Goal: Task Accomplishment & Management: Use online tool/utility

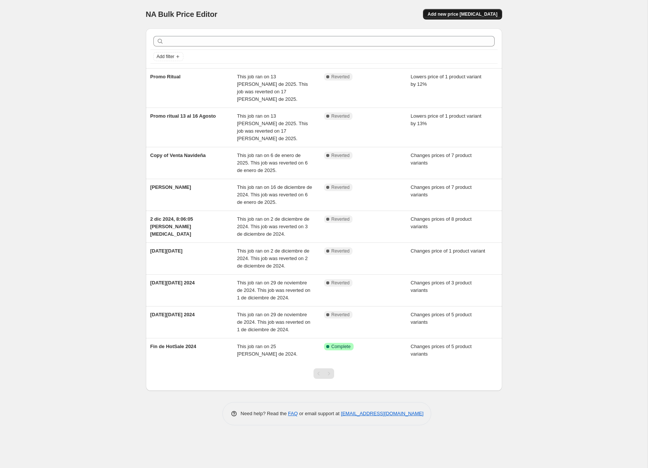
click at [467, 13] on span "Add new price [MEDICAL_DATA]" at bounding box center [462, 14] width 70 height 6
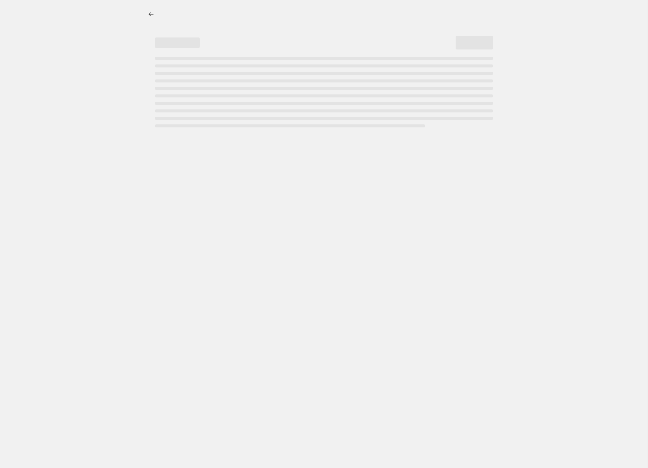
select select "percentage"
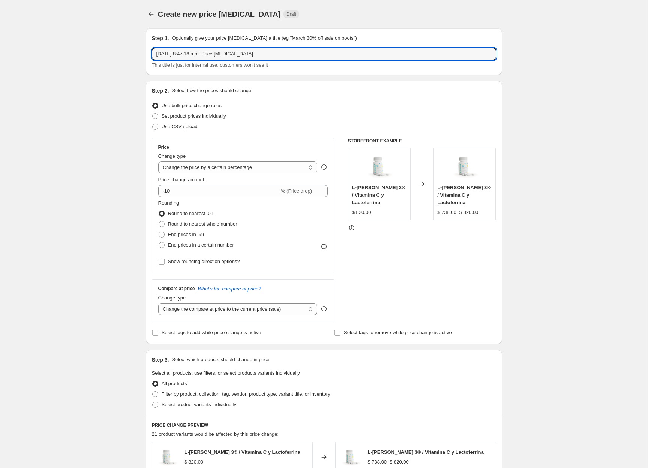
drag, startPoint x: 298, startPoint y: 54, endPoint x: 120, endPoint y: 56, distance: 177.4
click at [120, 56] on div "Create new price change job. This page is ready Create new price change job Dra…" at bounding box center [324, 375] width 648 height 750
type input "Promo [DATE] al 16"
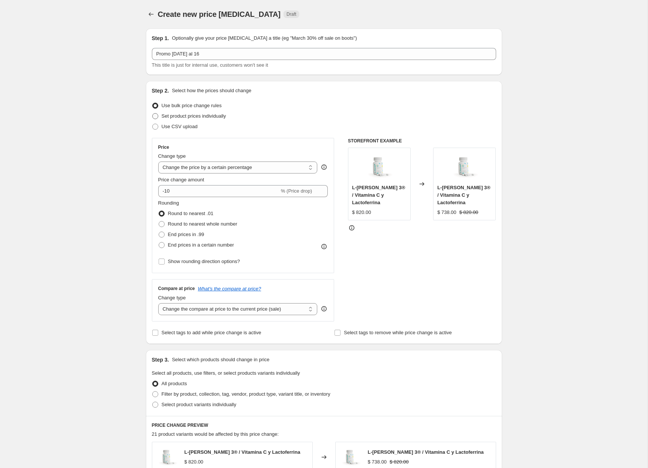
click at [181, 117] on span "Set product prices individually" at bounding box center [194, 116] width 64 height 6
click at [153, 114] on input "Set product prices individually" at bounding box center [152, 113] width 0 height 0
radio input "true"
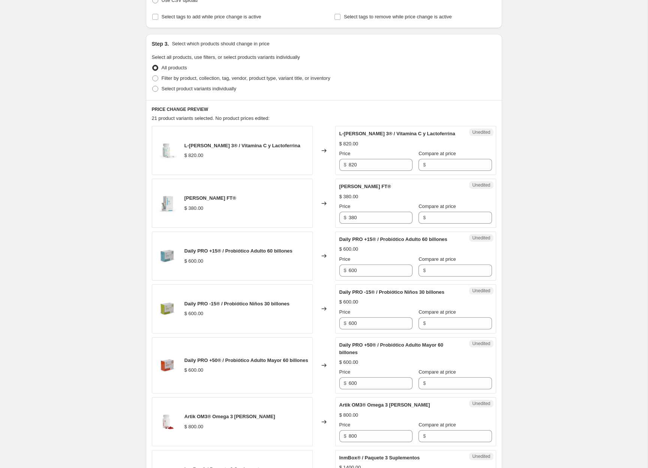
scroll to position [137, 0]
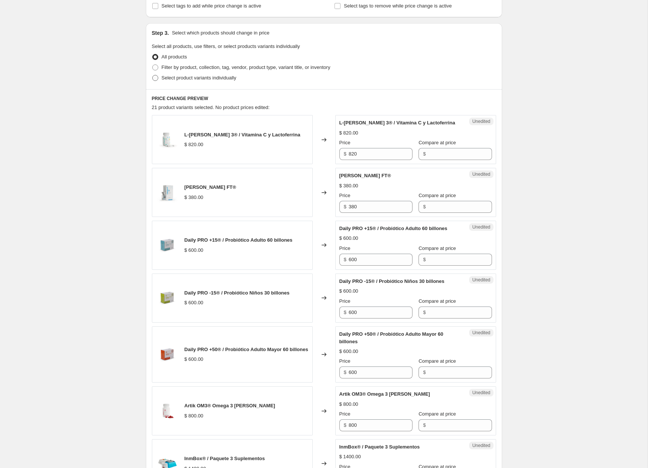
click at [175, 79] on span "Select product variants individually" at bounding box center [199, 78] width 75 height 6
click at [153, 75] on input "Select product variants individually" at bounding box center [152, 75] width 0 height 0
radio input "true"
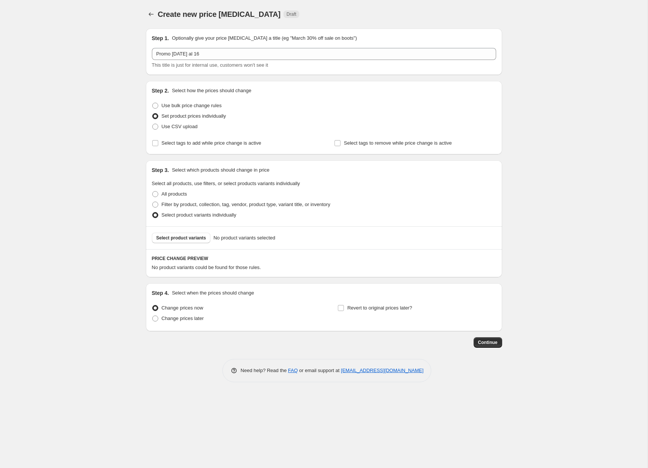
scroll to position [0, 0]
click at [190, 238] on span "Select product variants" at bounding box center [181, 238] width 50 height 6
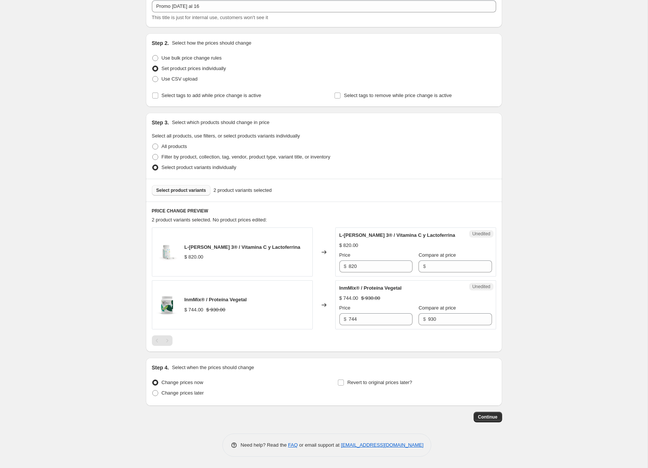
scroll to position [48, 0]
drag, startPoint x: 371, startPoint y: 267, endPoint x: 349, endPoint y: 267, distance: 21.8
click at [349, 267] on input "820" at bounding box center [381, 267] width 64 height 12
drag, startPoint x: 388, startPoint y: 321, endPoint x: 348, endPoint y: 321, distance: 39.4
click at [348, 321] on div "$ 744" at bounding box center [375, 319] width 73 height 12
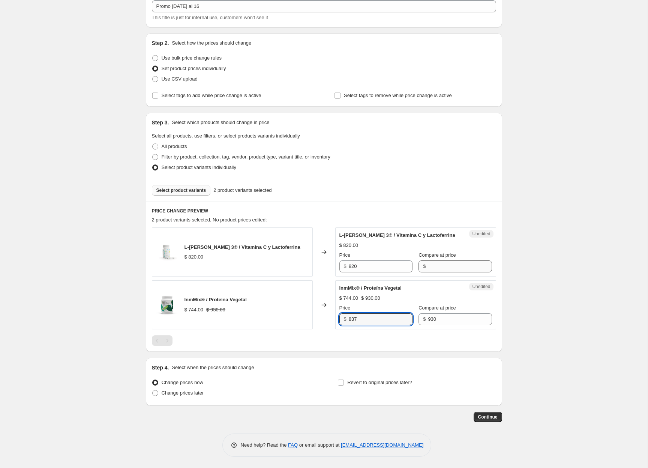
type input "837"
click at [453, 266] on input "Compare at price" at bounding box center [460, 267] width 64 height 12
type input "820"
drag, startPoint x: 373, startPoint y: 267, endPoint x: 349, endPoint y: 269, distance: 24.8
click at [349, 269] on input "820" at bounding box center [381, 267] width 64 height 12
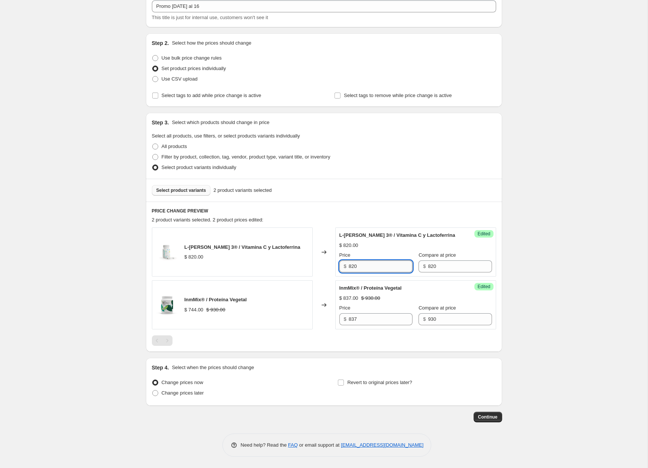
drag, startPoint x: 367, startPoint y: 266, endPoint x: 349, endPoint y: 265, distance: 18.1
click at [349, 265] on input "820" at bounding box center [381, 267] width 64 height 12
type input "697"
click at [199, 390] on span "Change prices later" at bounding box center [183, 393] width 42 height 6
click at [153, 390] on input "Change prices later" at bounding box center [152, 390] width 0 height 0
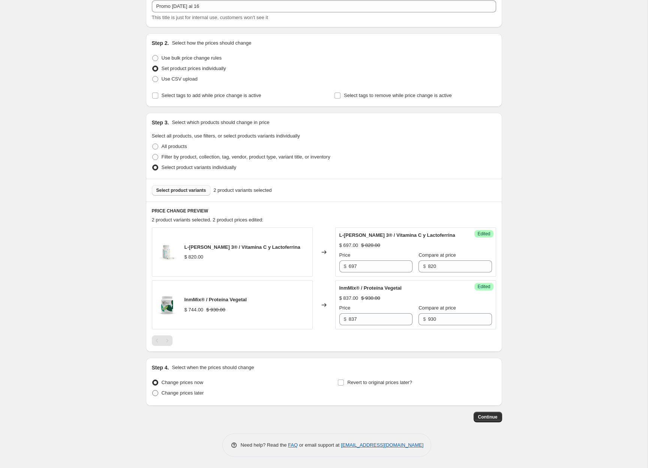
radio input "true"
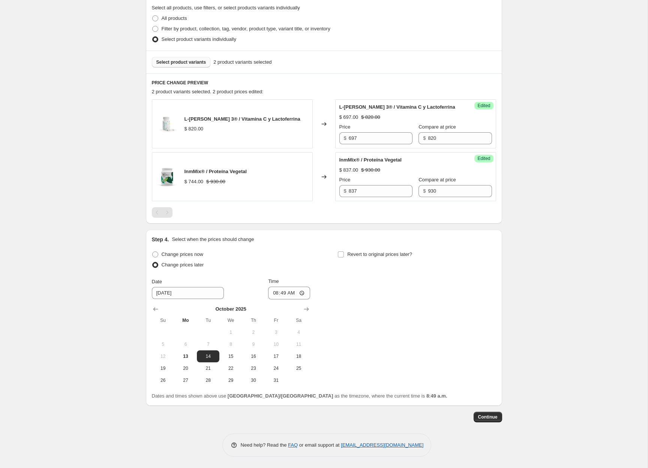
scroll to position [177, 0]
click at [186, 356] on span "13" at bounding box center [185, 357] width 16 height 6
type input "[DATE]"
click at [342, 253] on input "Revert to original prices later?" at bounding box center [341, 255] width 6 height 6
checkbox input "true"
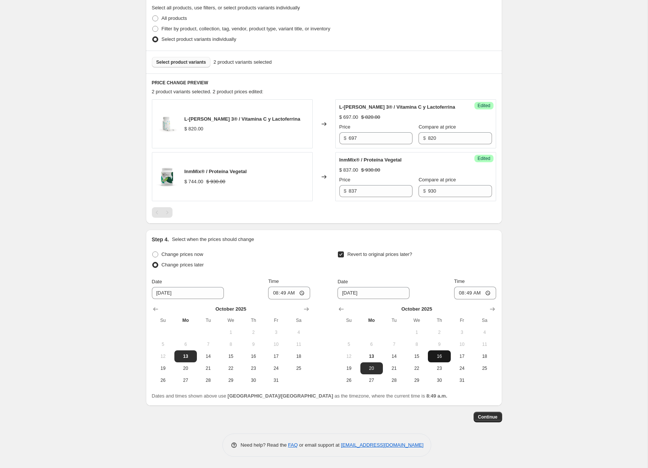
click at [438, 354] on span "16" at bounding box center [439, 357] width 16 height 6
type input "[DATE]"
click at [282, 292] on input "08:49" at bounding box center [289, 293] width 42 height 13
click at [289, 292] on input "08:49" at bounding box center [289, 293] width 42 height 13
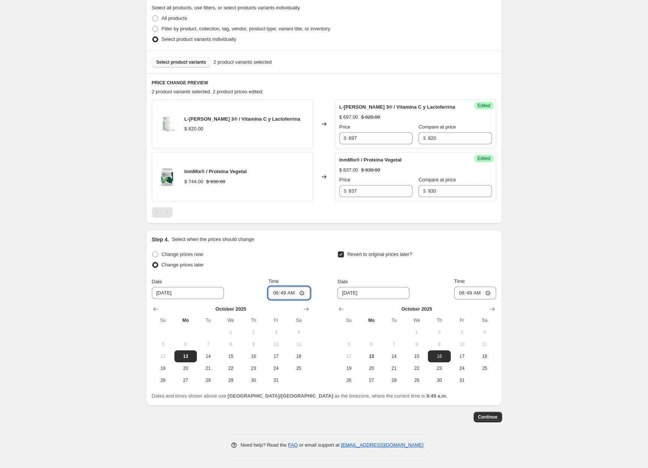
click at [289, 292] on input "08:49" at bounding box center [289, 293] width 42 height 13
type input "08:55"
click at [476, 290] on input "08:49" at bounding box center [475, 293] width 42 height 13
click at [467, 291] on input "08:49" at bounding box center [475, 293] width 42 height 13
type input "11:59"
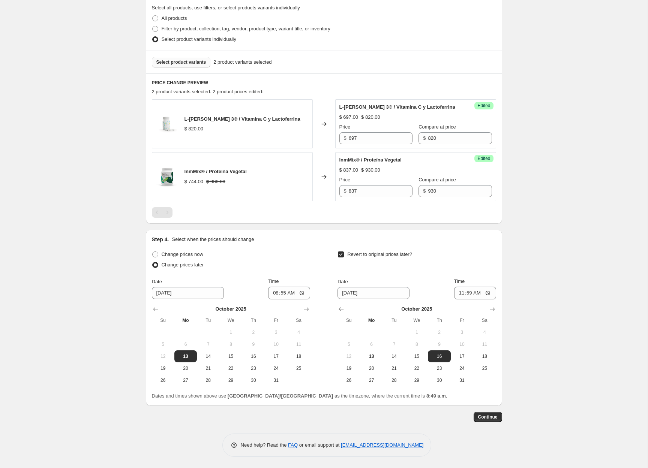
click at [441, 282] on div "Date 10/16/2025 Time 11:59" at bounding box center [416, 289] width 158 height 22
click at [499, 418] on button "Continue" at bounding box center [488, 417] width 28 height 10
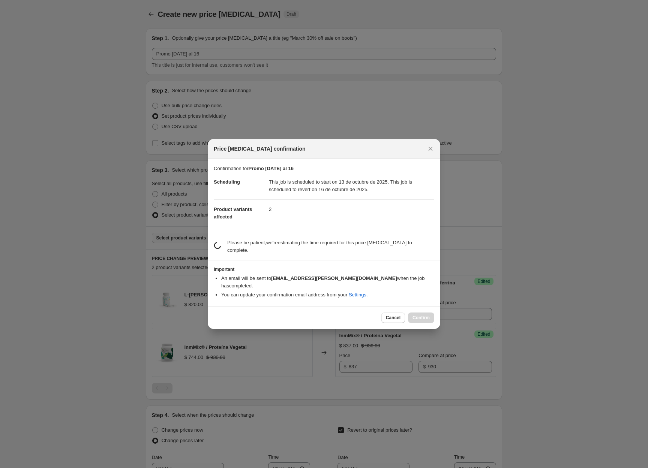
scroll to position [177, 0]
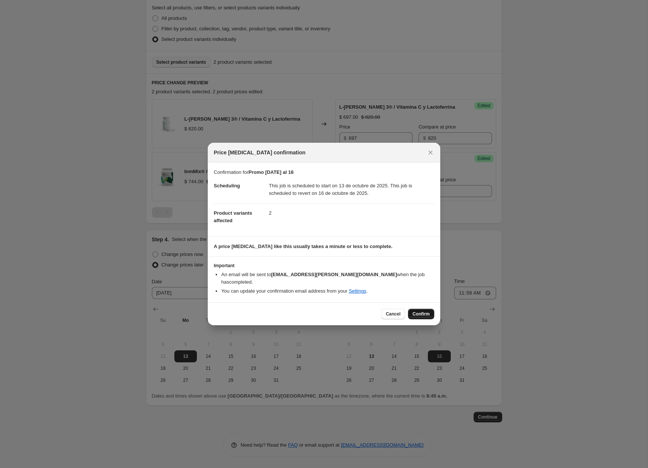
click at [425, 315] on span "Confirm" at bounding box center [420, 314] width 17 height 6
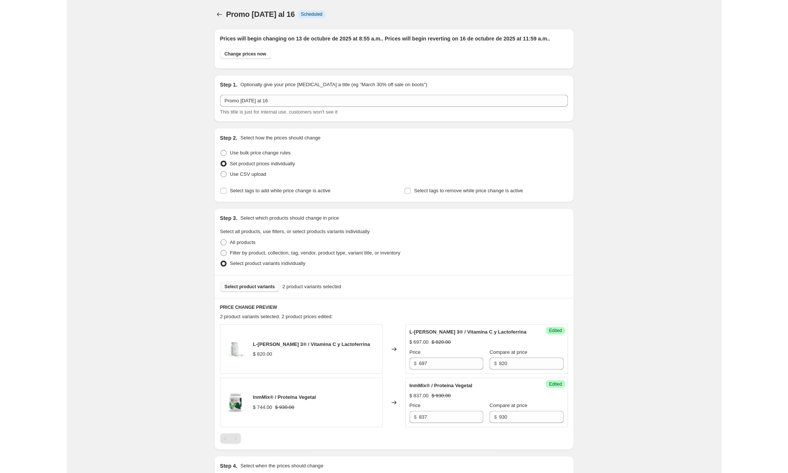
scroll to position [177, 0]
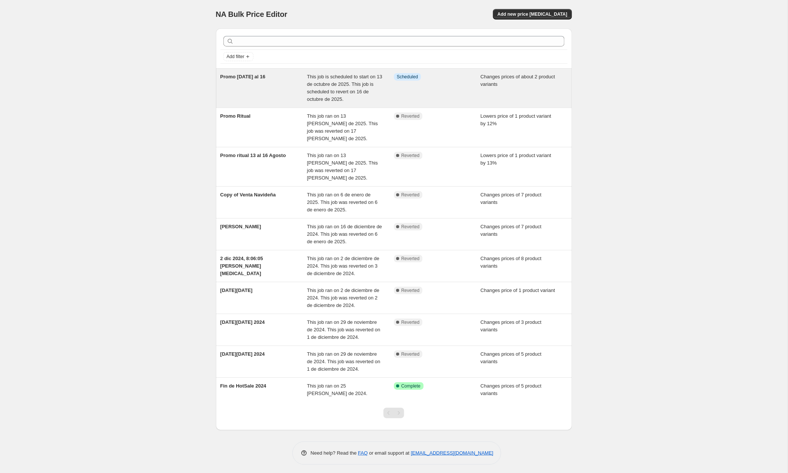
click at [319, 80] on div "This job is scheduled to start on 13 de octubre de 2025. This job is scheduled …" at bounding box center [350, 88] width 87 height 30
